Goal: Check status: Check status

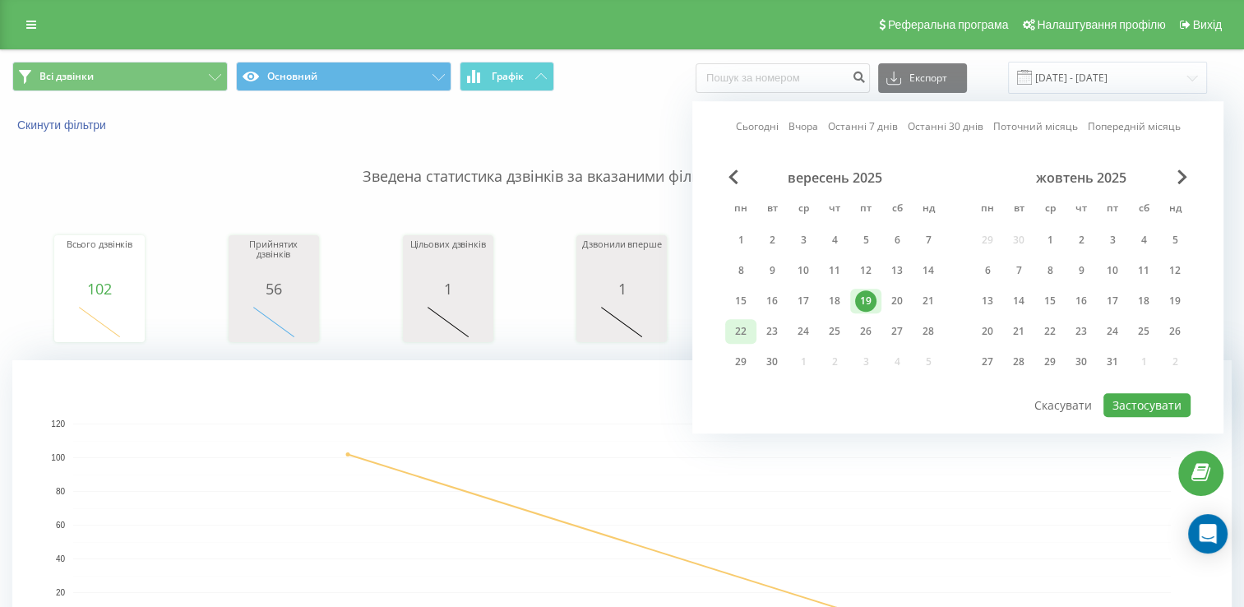
click at [747, 333] on div "22" at bounding box center [740, 331] width 21 height 21
click at [1160, 400] on button "Застосувати" at bounding box center [1147, 405] width 87 height 24
type input "22.09.2025 - 22.09.2025"
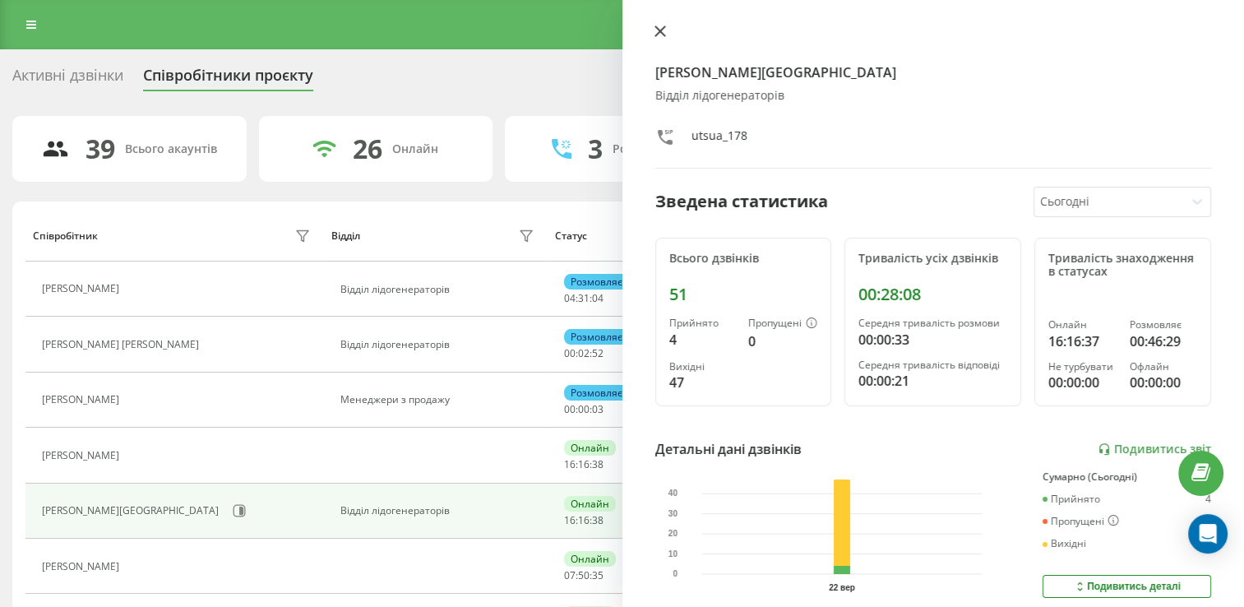
click at [655, 32] on icon at bounding box center [661, 31] width 12 height 12
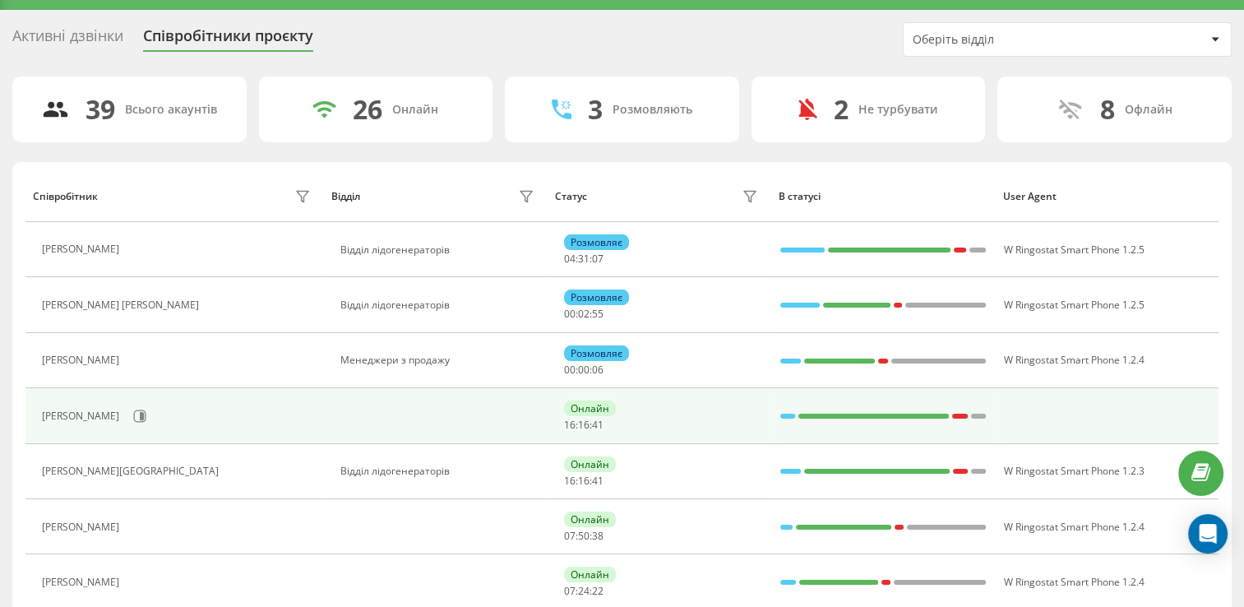
scroll to position [49, 0]
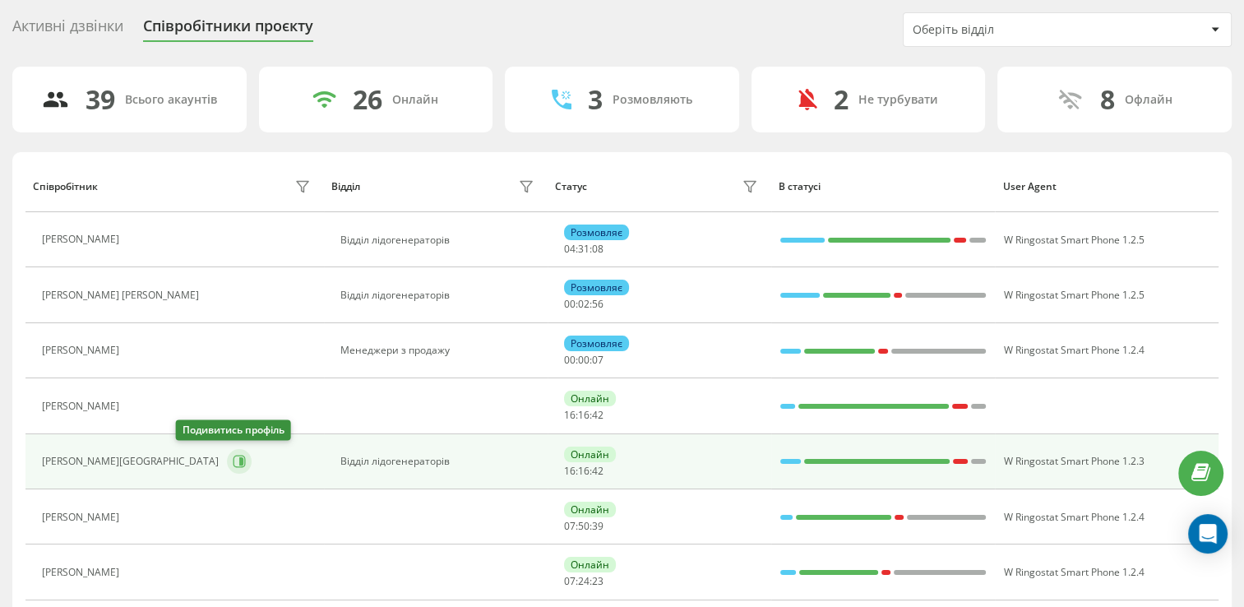
click at [227, 460] on button at bounding box center [239, 461] width 25 height 25
